Goal: Information Seeking & Learning: Find specific fact

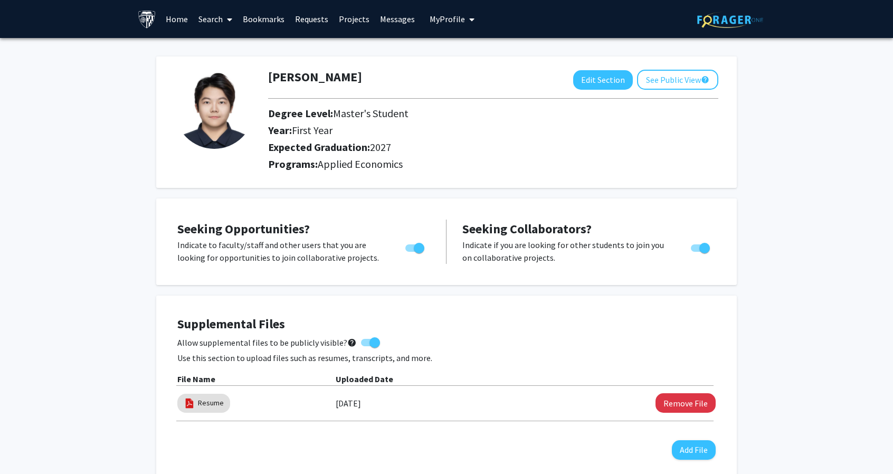
click at [314, 18] on link "Requests" at bounding box center [312, 19] width 44 height 37
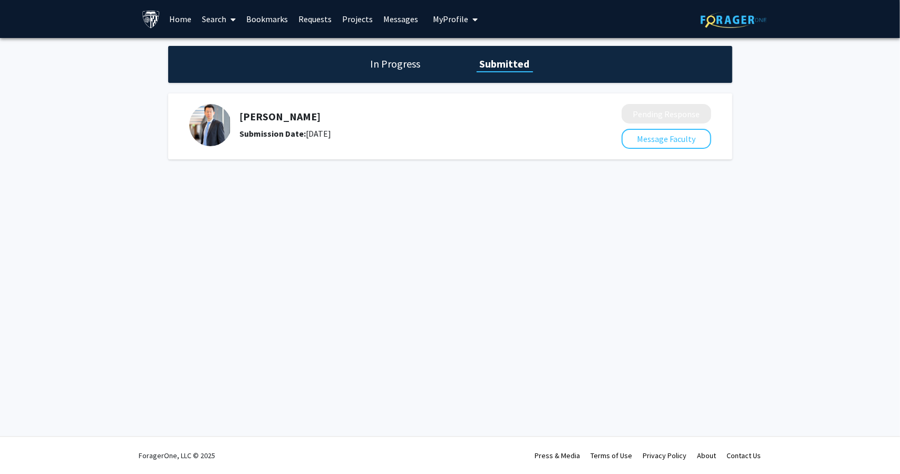
click at [306, 19] on link "Requests" at bounding box center [315, 19] width 44 height 37
click at [360, 23] on link "Projects" at bounding box center [357, 19] width 41 height 37
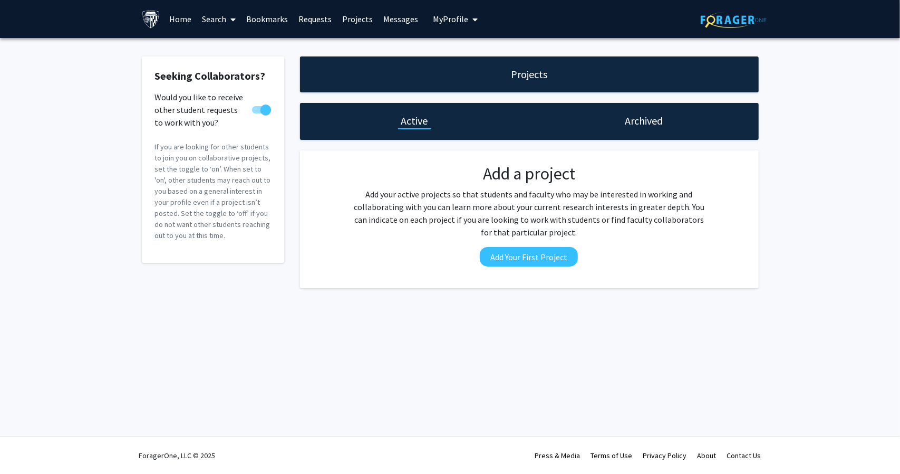
click at [218, 18] on link "Search" at bounding box center [219, 19] width 44 height 37
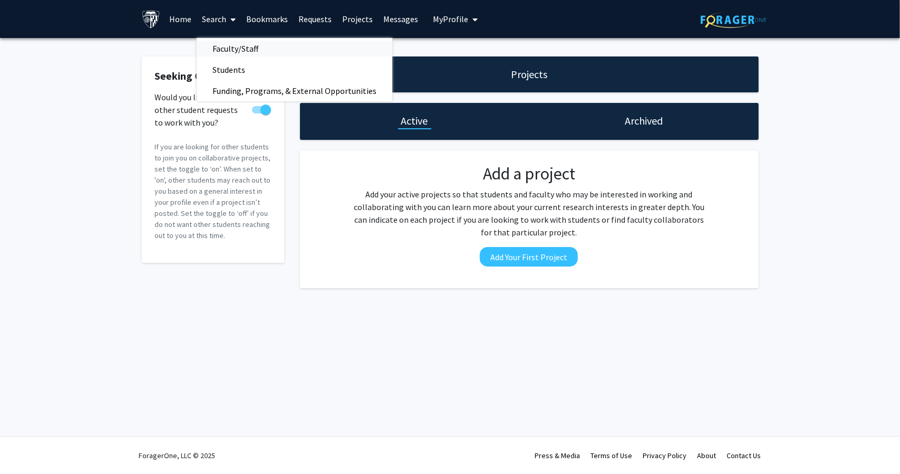
click at [228, 46] on span "Faculty/Staff" at bounding box center [236, 48] width 78 height 21
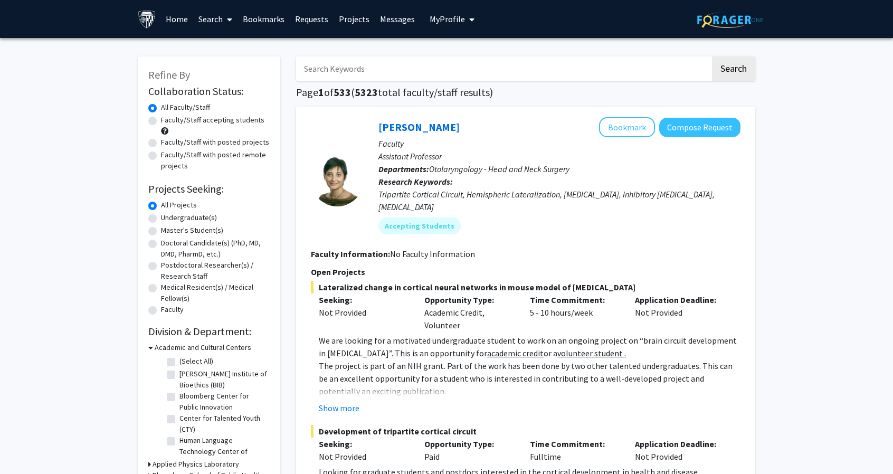
click at [353, 69] on input "Search Keywords" at bounding box center [503, 68] width 414 height 24
type input "[PERSON_NAME]"
click at [712, 56] on button "Search" at bounding box center [733, 68] width 43 height 24
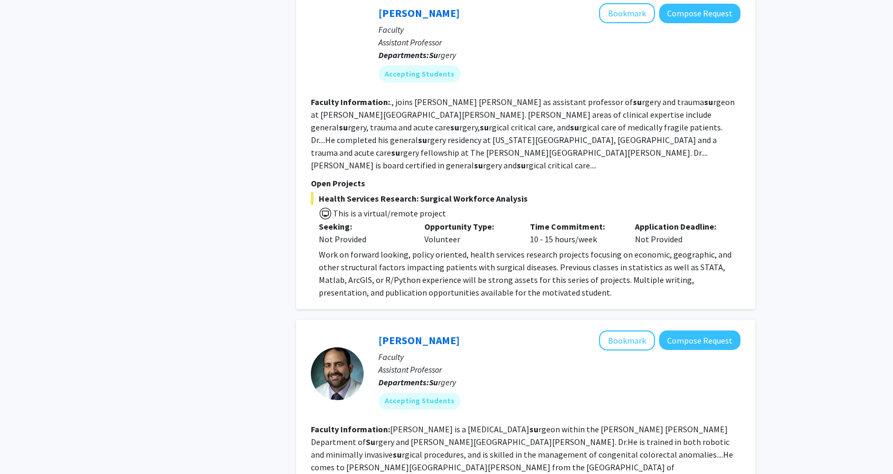
scroll to position [870, 0]
